Goal: Information Seeking & Learning: Learn about a topic

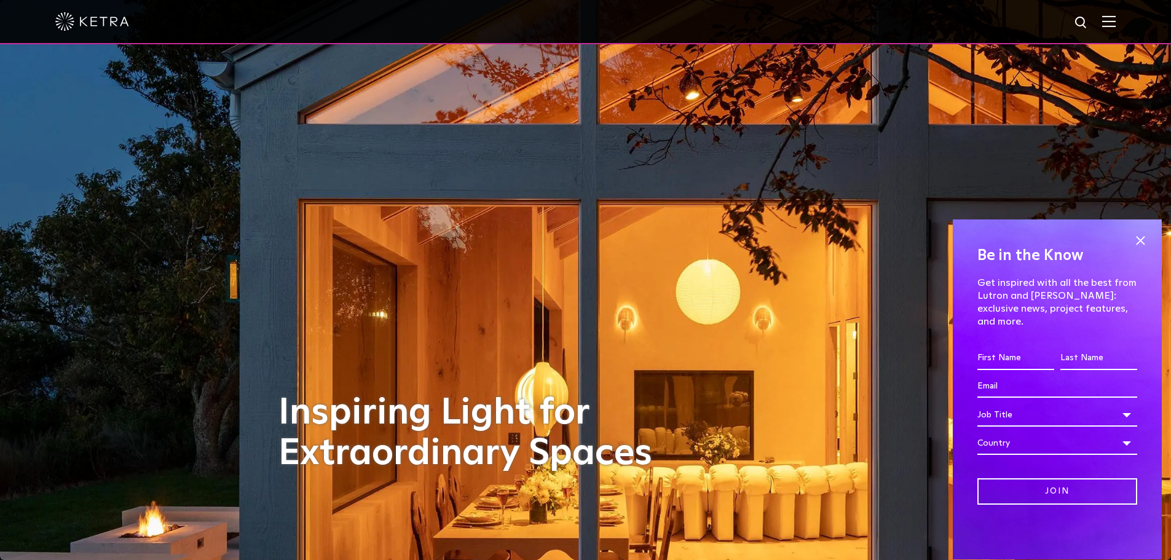
click at [1116, 17] on img at bounding box center [1109, 21] width 14 height 12
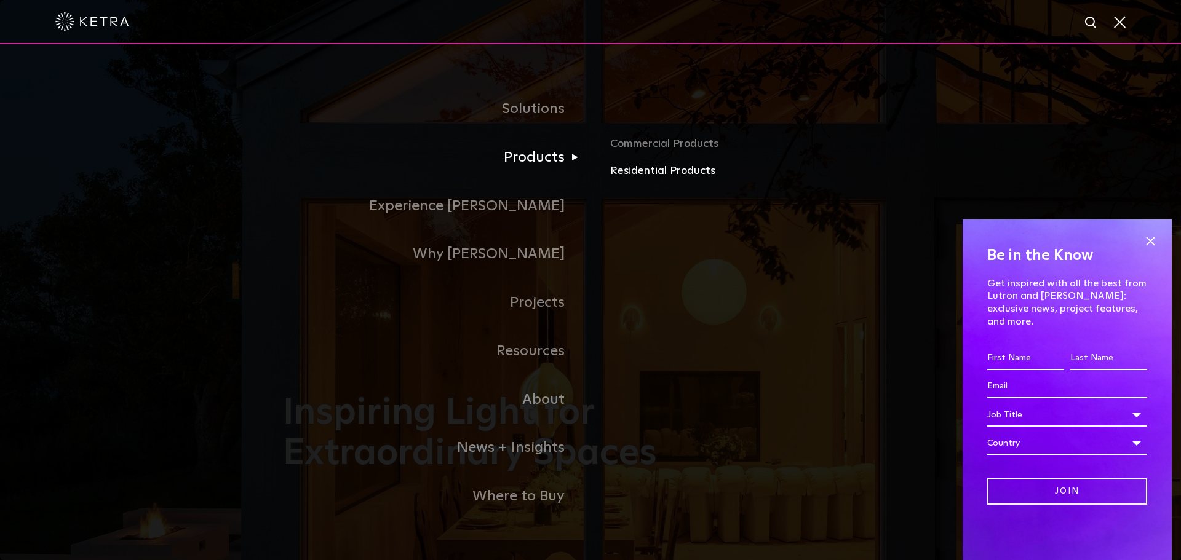
click at [644, 171] on link "Residential Products" at bounding box center [754, 171] width 288 height 18
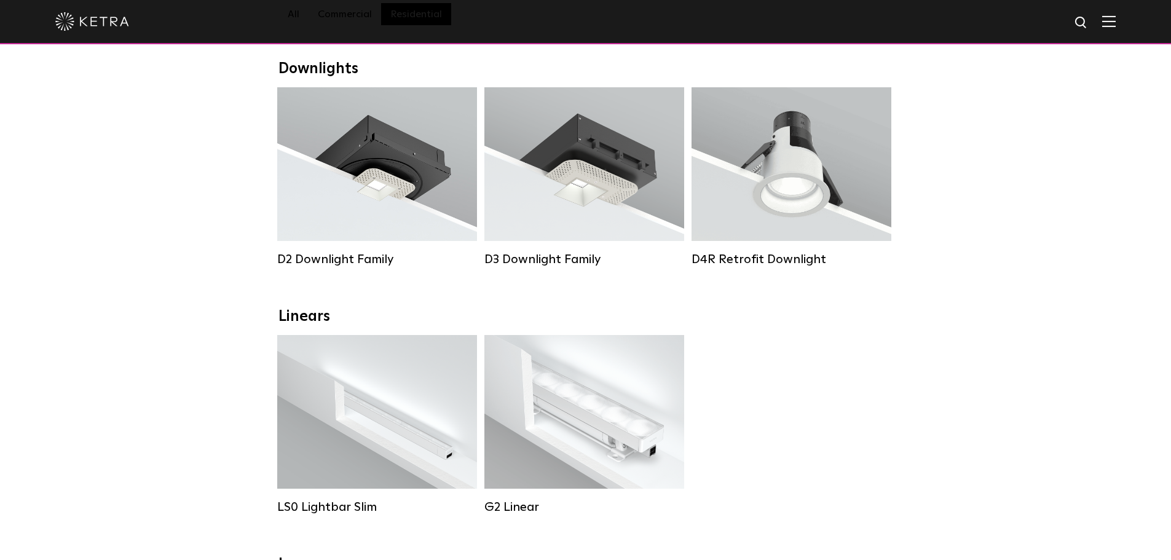
scroll to position [184, 0]
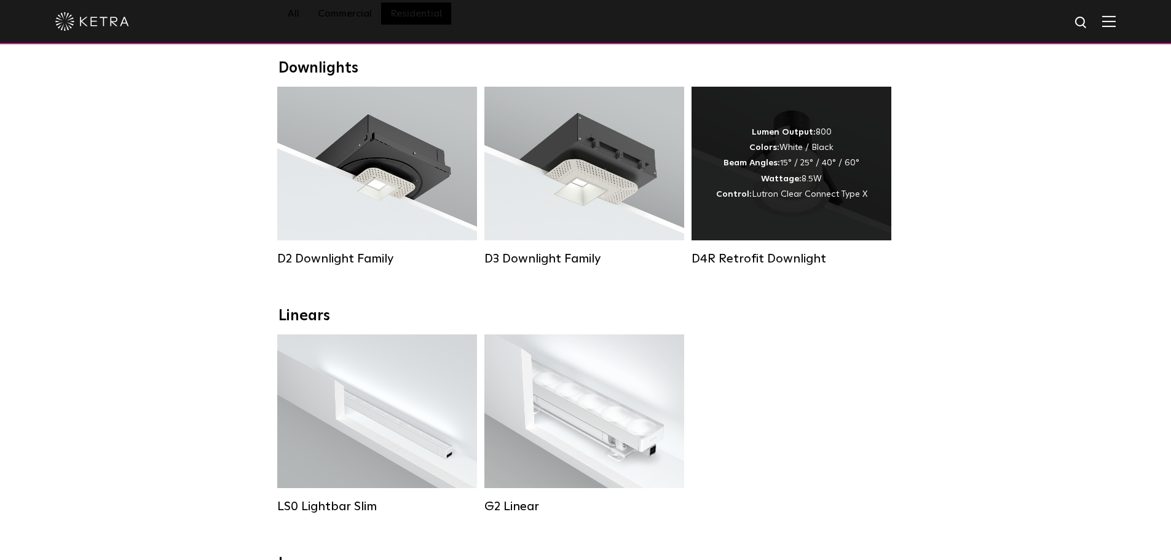
click at [764, 266] on div "D4R Retrofit Downlight" at bounding box center [792, 258] width 200 height 15
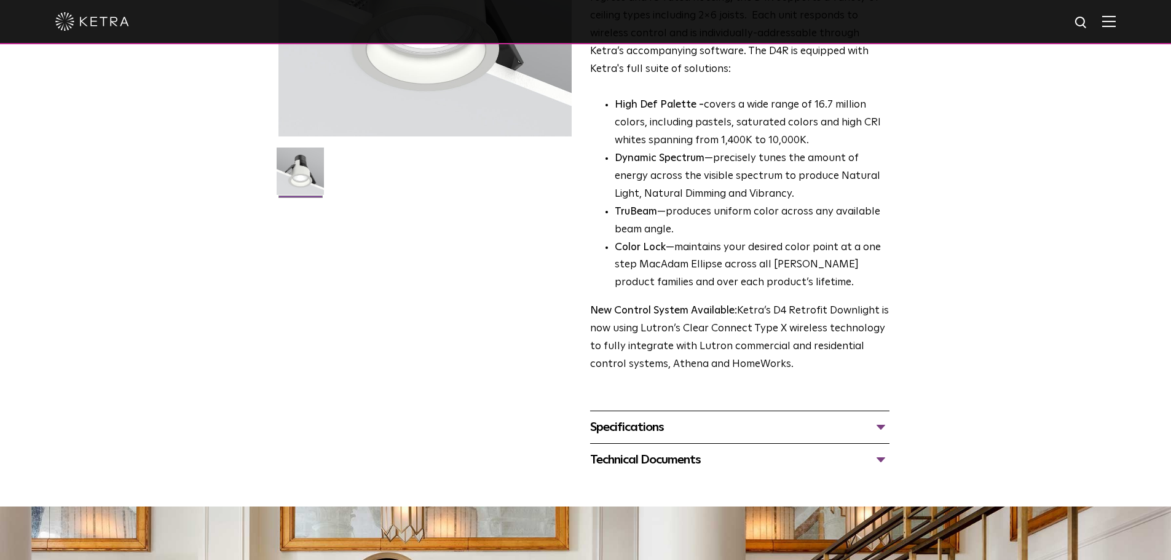
scroll to position [415, 0]
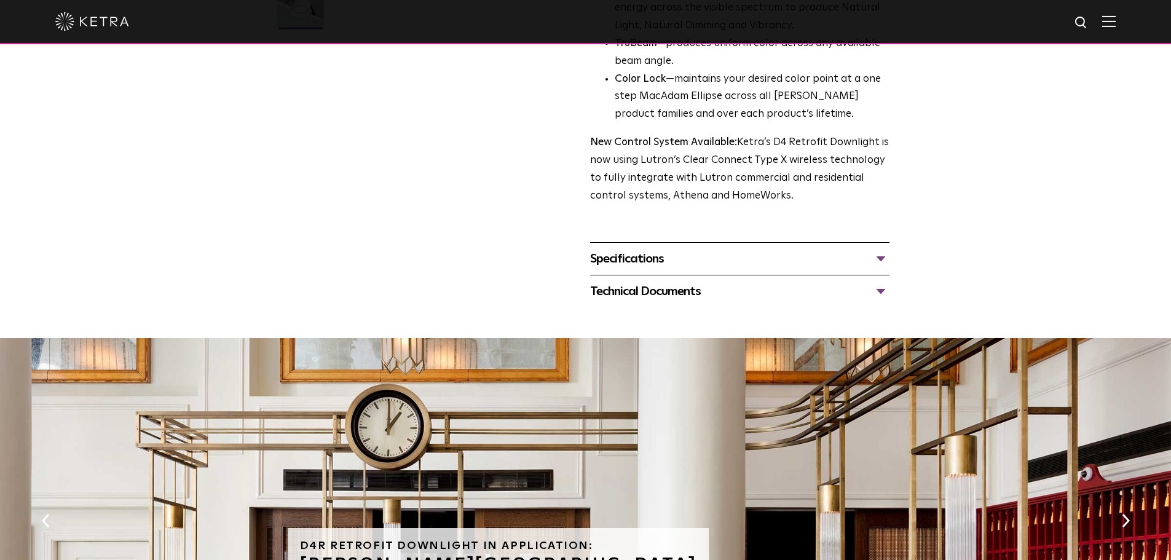
click at [880, 258] on div "Specifications" at bounding box center [739, 259] width 299 height 20
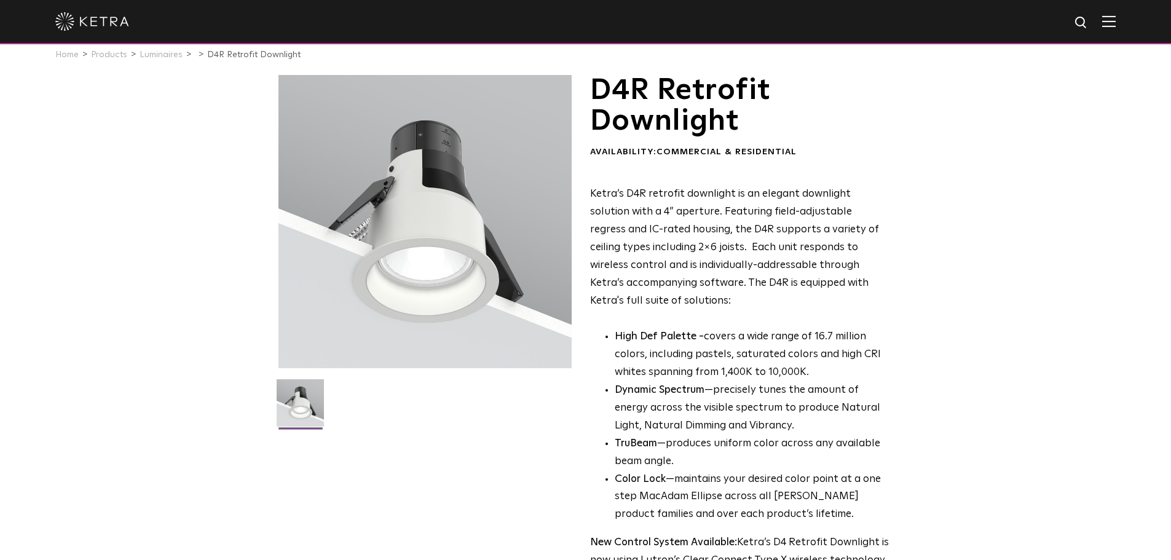
scroll to position [0, 0]
